Goal: Find specific page/section: Find specific page/section

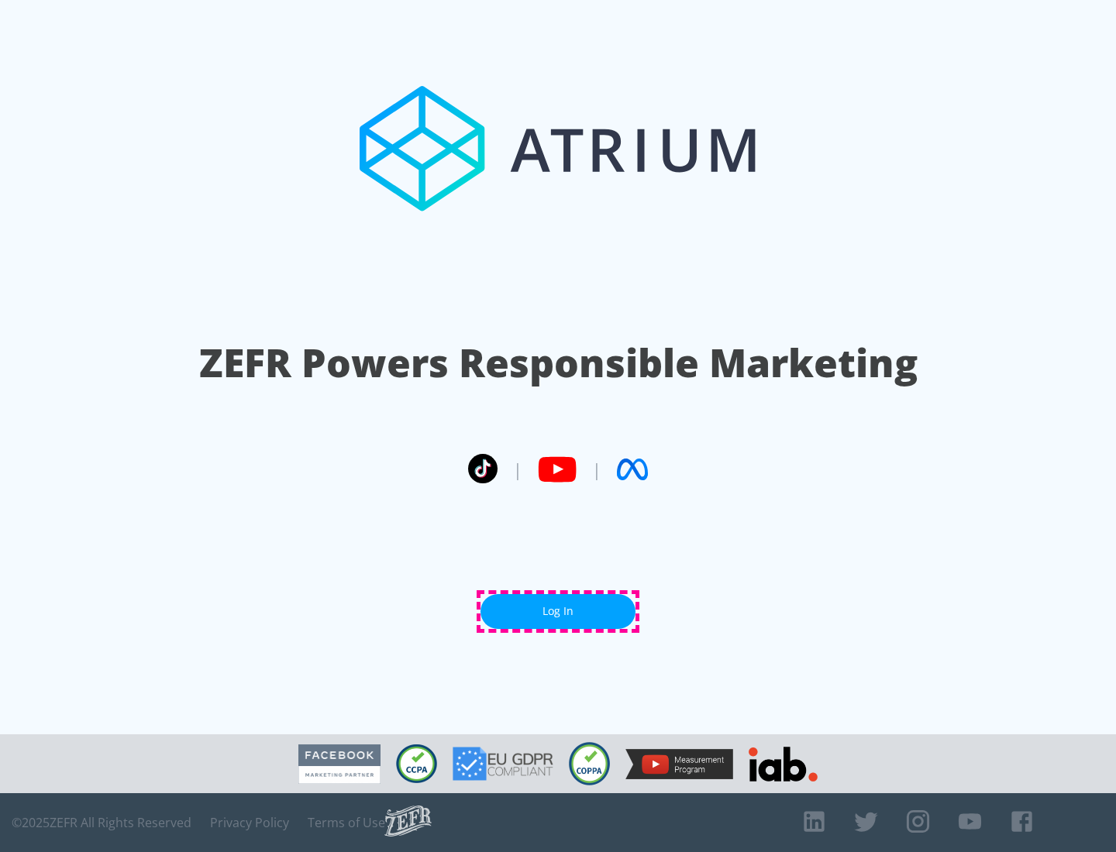
click at [558, 611] on link "Log In" at bounding box center [557, 611] width 155 height 35
